Goal: Task Accomplishment & Management: Complete application form

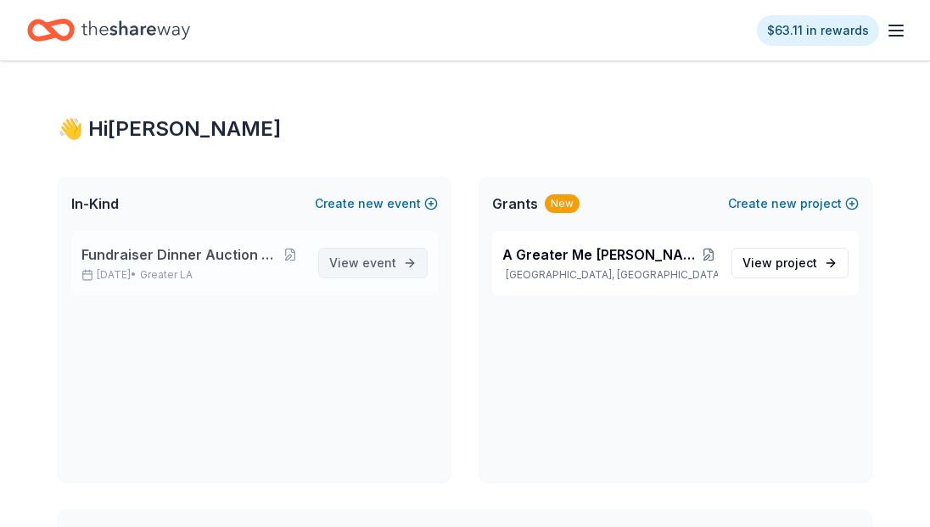
click at [365, 259] on span "event" at bounding box center [379, 262] width 34 height 14
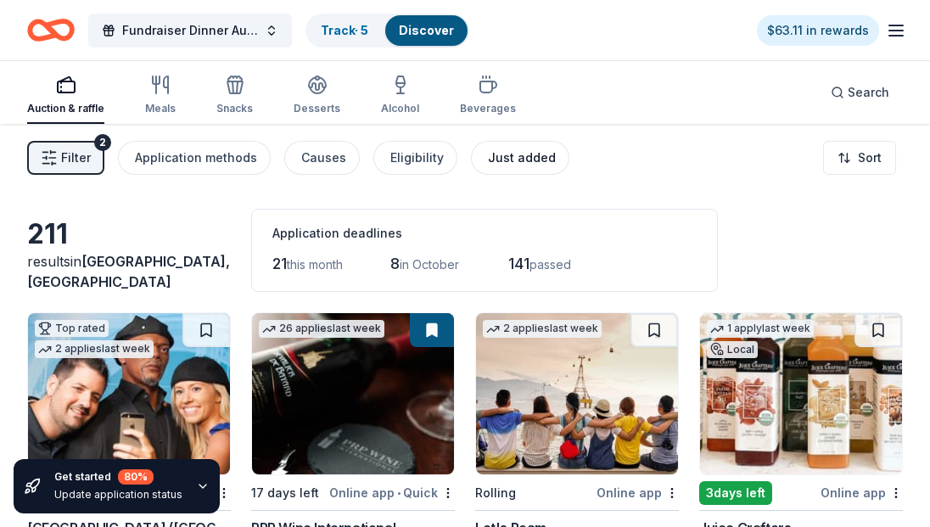
click at [496, 167] on div "Just added" at bounding box center [522, 158] width 68 height 20
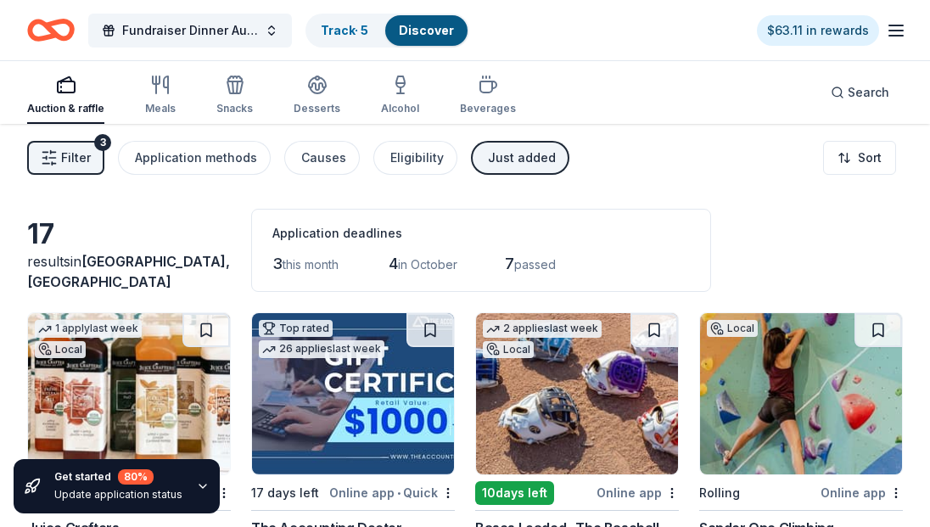
click at [474, 159] on button "Just added" at bounding box center [520, 158] width 98 height 34
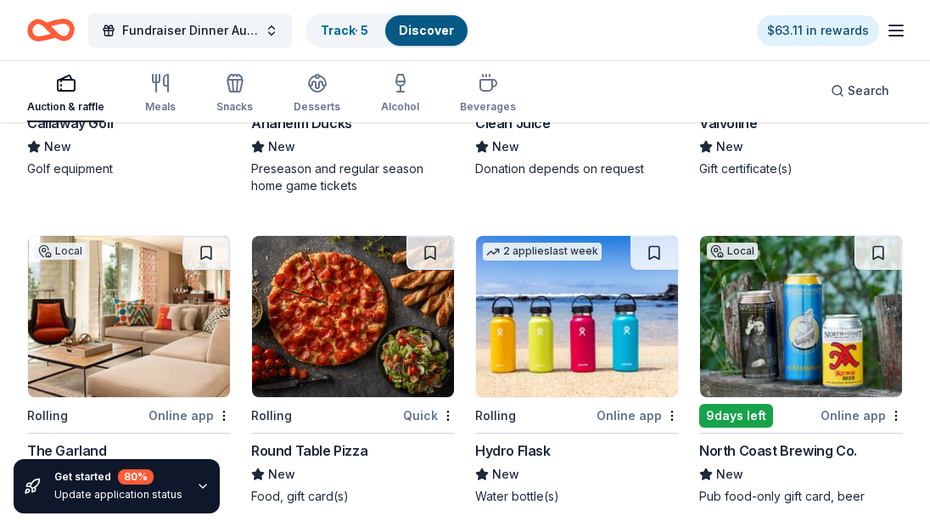
scroll to position [8514, 0]
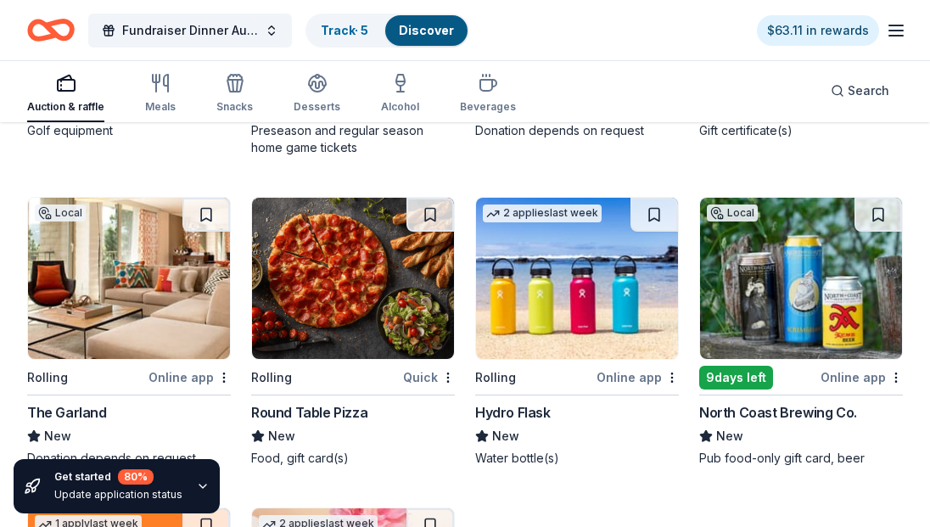
click at [91, 309] on img at bounding box center [129, 278] width 202 height 161
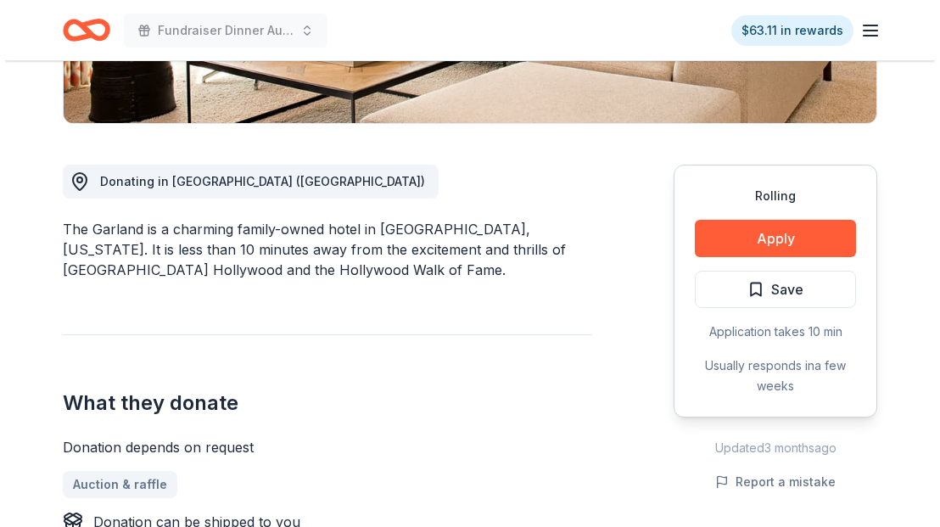
scroll to position [397, 0]
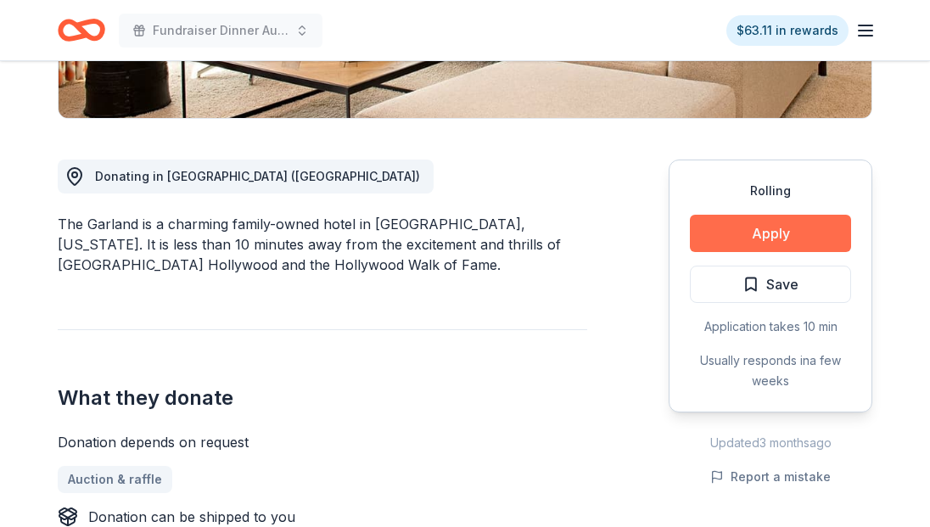
click at [733, 235] on button "Apply" at bounding box center [770, 233] width 161 height 37
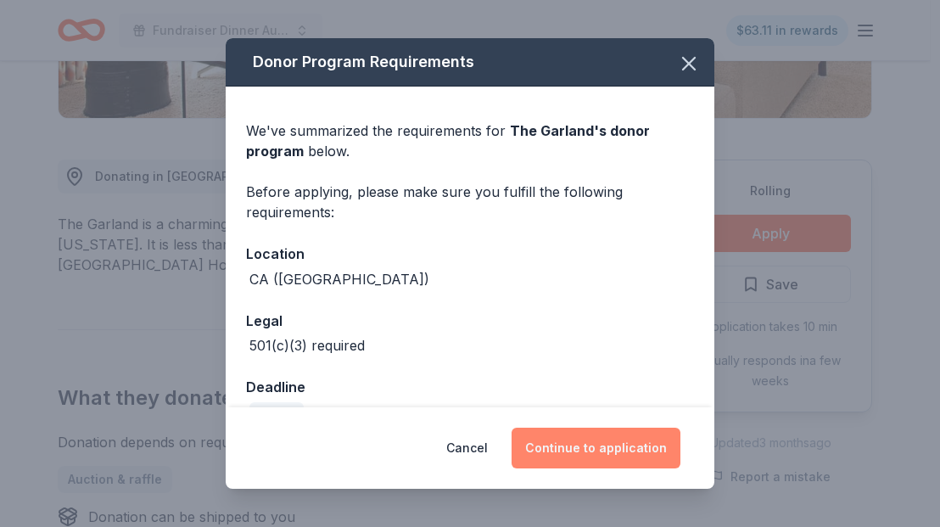
click at [581, 445] on button "Continue to application" at bounding box center [596, 448] width 169 height 41
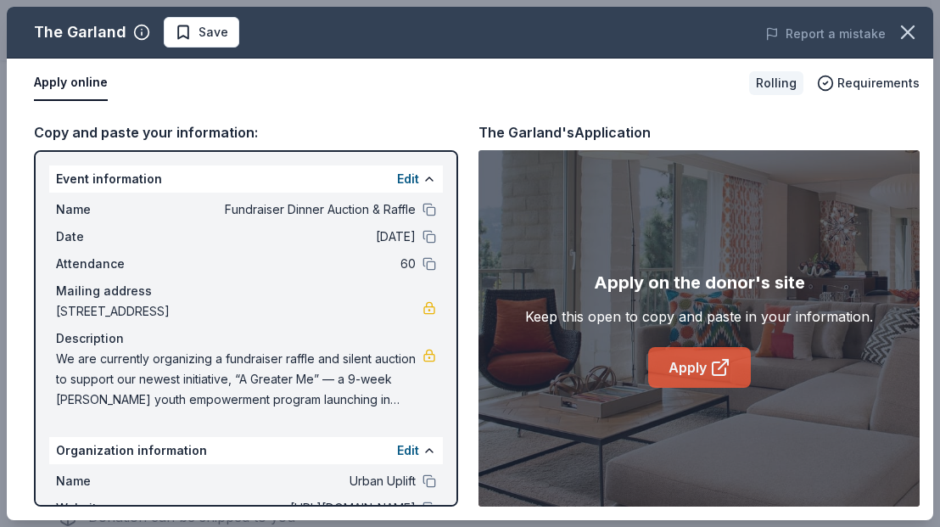
click at [687, 363] on link "Apply" at bounding box center [699, 367] width 103 height 41
